Goal: Task Accomplishment & Management: Manage account settings

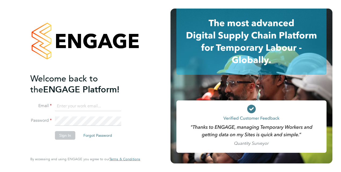
type input "[EMAIL_ADDRESS][DOMAIN_NAME]"
click at [57, 137] on button "Sign In" at bounding box center [65, 135] width 20 height 9
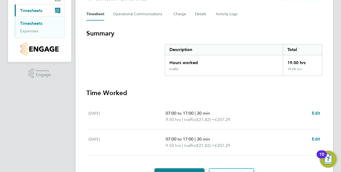
scroll to position [101, 0]
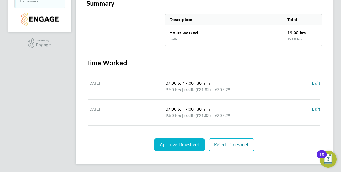
click at [181, 143] on span "Approve Timesheet" at bounding box center [179, 144] width 39 height 5
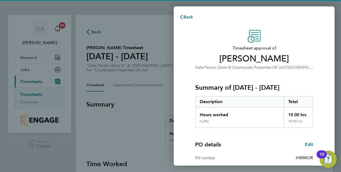
scroll to position [84, 0]
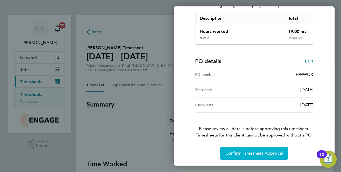
click at [246, 153] on span "Confirm Timesheet Approval" at bounding box center [253, 153] width 57 height 5
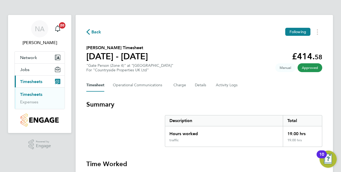
click at [28, 93] on link "Timesheets" at bounding box center [31, 94] width 22 height 5
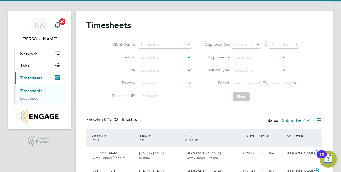
scroll to position [33, 0]
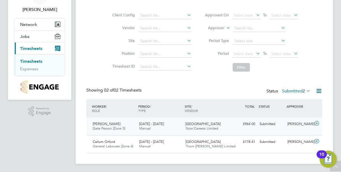
click at [271, 126] on div "Submitted" at bounding box center [271, 124] width 28 height 9
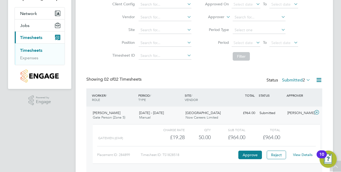
scroll to position [60, 0]
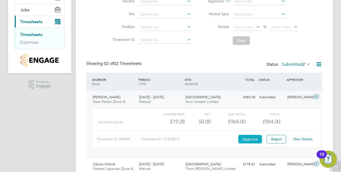
click at [254, 141] on button "Approve" at bounding box center [250, 139] width 24 height 9
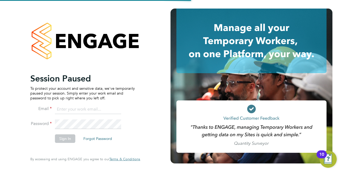
type input "[EMAIL_ADDRESS][DOMAIN_NAME]"
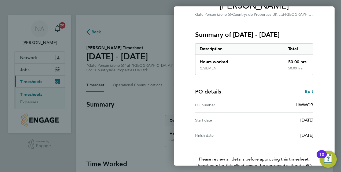
scroll to position [84, 0]
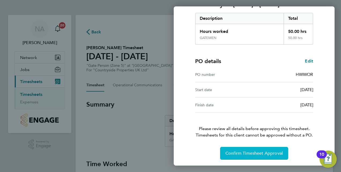
click at [272, 151] on span "Confirm Timesheet Approval" at bounding box center [253, 153] width 57 height 5
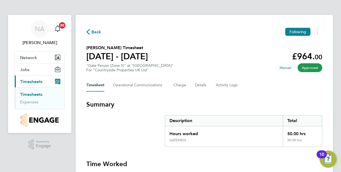
click at [35, 93] on link "Timesheets" at bounding box center [31, 94] width 22 height 5
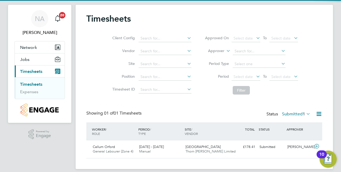
scroll to position [16, 0]
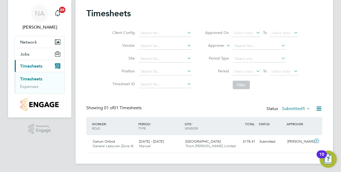
drag, startPoint x: 269, startPoint y: 144, endPoint x: 277, endPoint y: 86, distance: 57.9
click at [277, 86] on div "Timesheets Client Config Vendor Site Position Timesheet ID Approved On Select d…" at bounding box center [204, 80] width 236 height 145
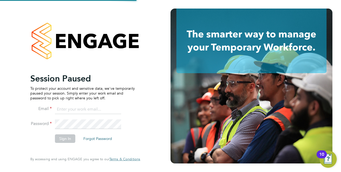
type input "[EMAIL_ADDRESS][DOMAIN_NAME]"
